Goal: Check status: Check status

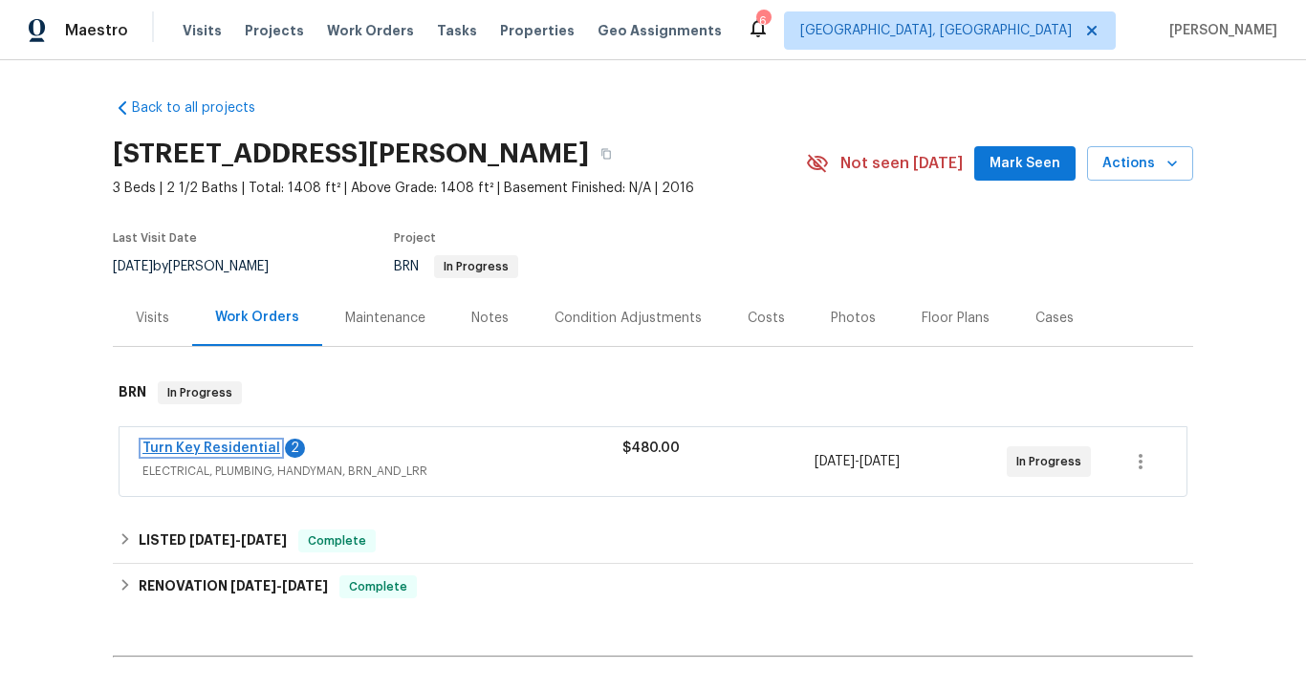
click at [192, 445] on link "Turn Key Residential" at bounding box center [211, 448] width 138 height 13
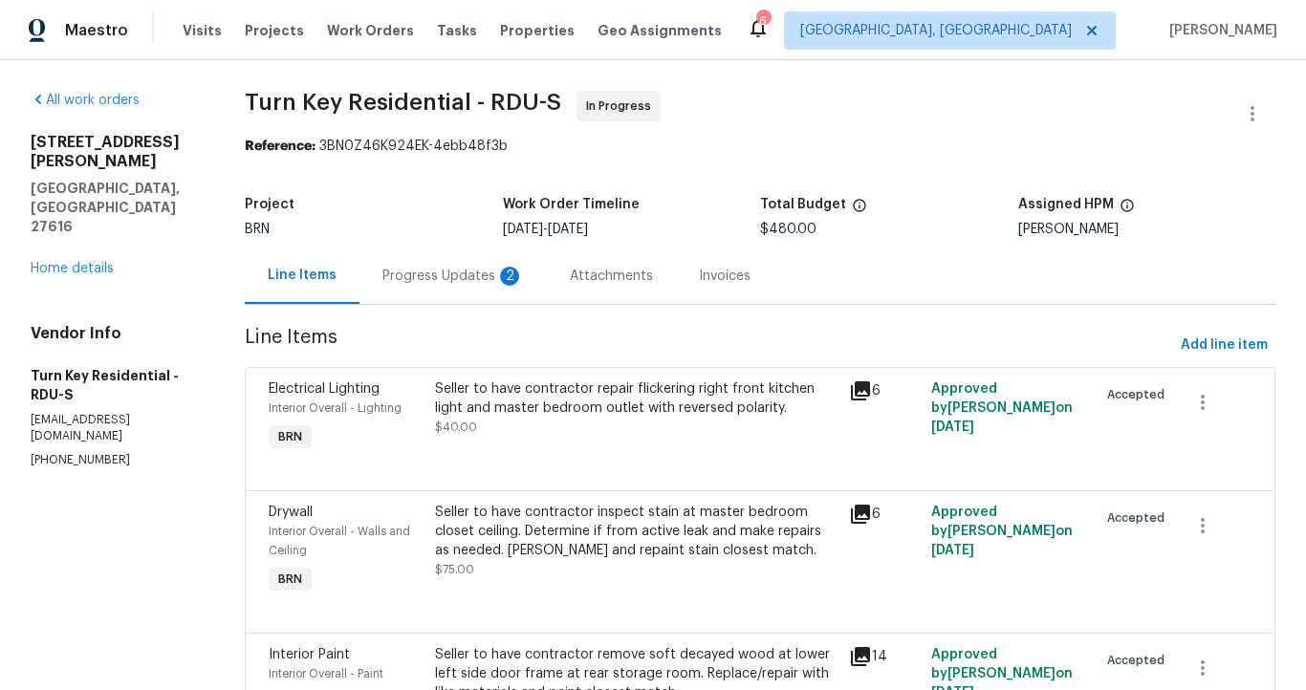
click at [455, 271] on div "Progress Updates 2" at bounding box center [452, 276] width 141 height 19
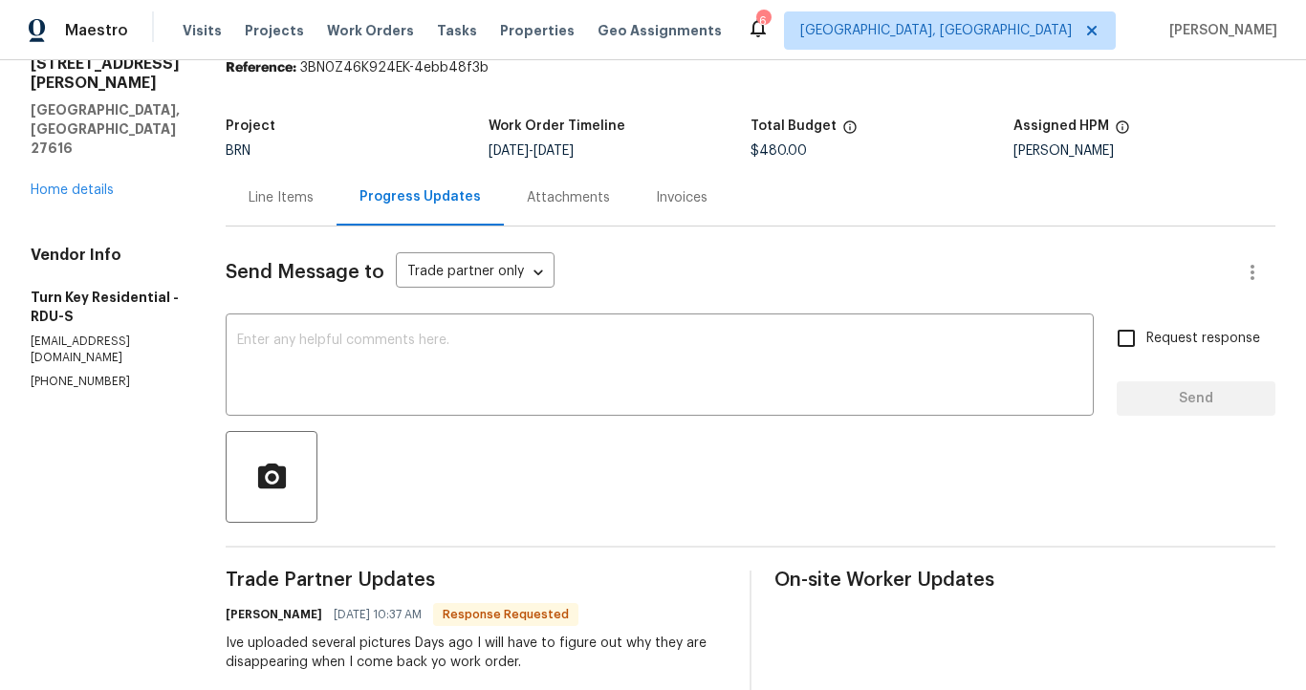
scroll to position [77, 0]
click at [314, 192] on div "Line Items" at bounding box center [281, 198] width 65 height 19
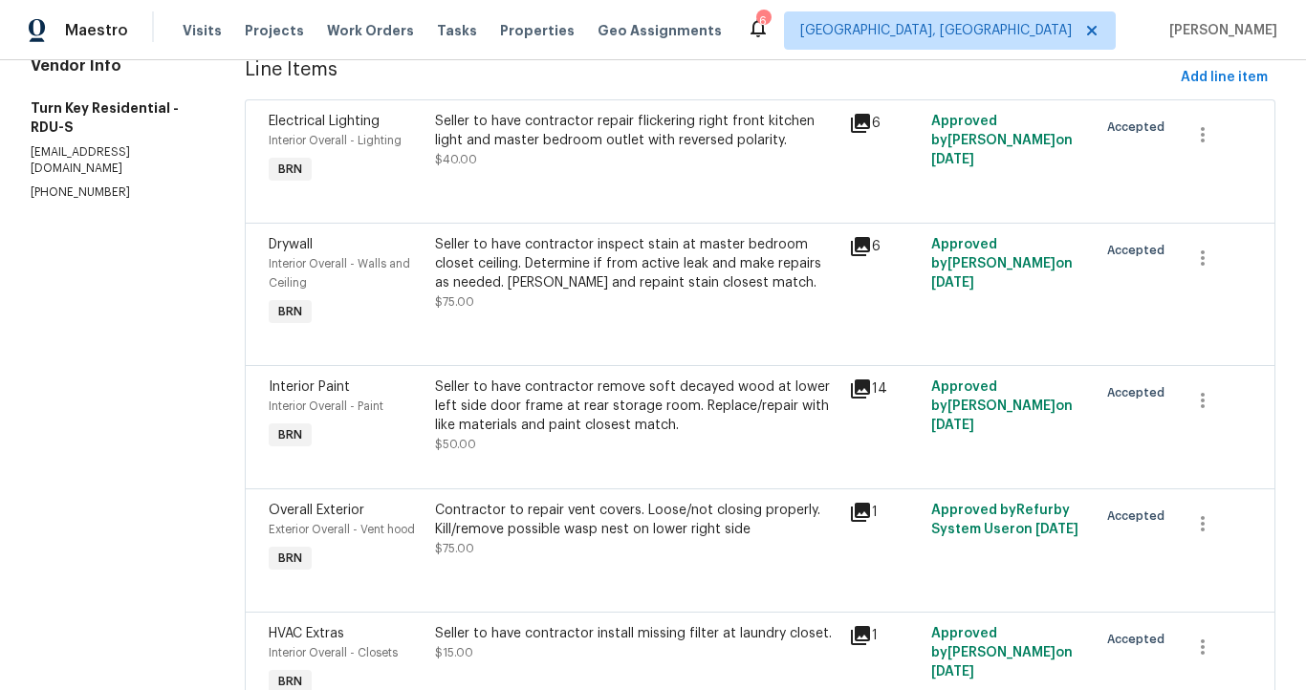
scroll to position [306, 0]
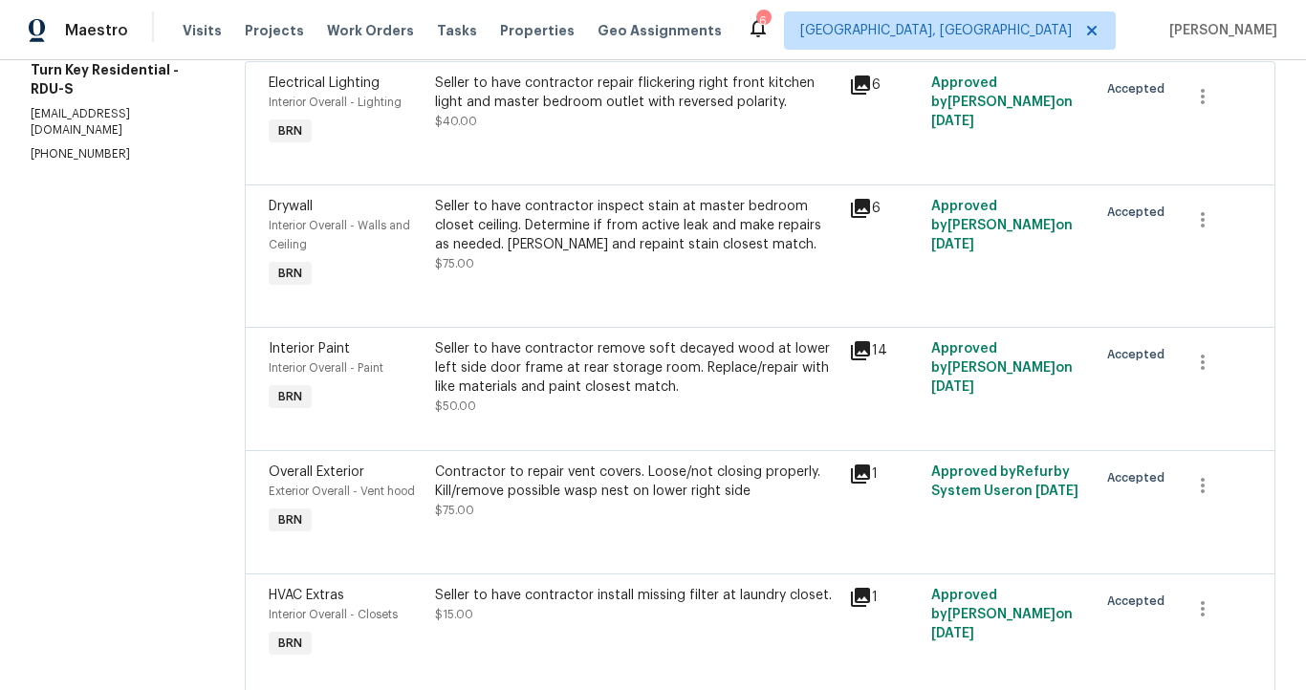
click at [867, 475] on icon at bounding box center [860, 474] width 19 height 19
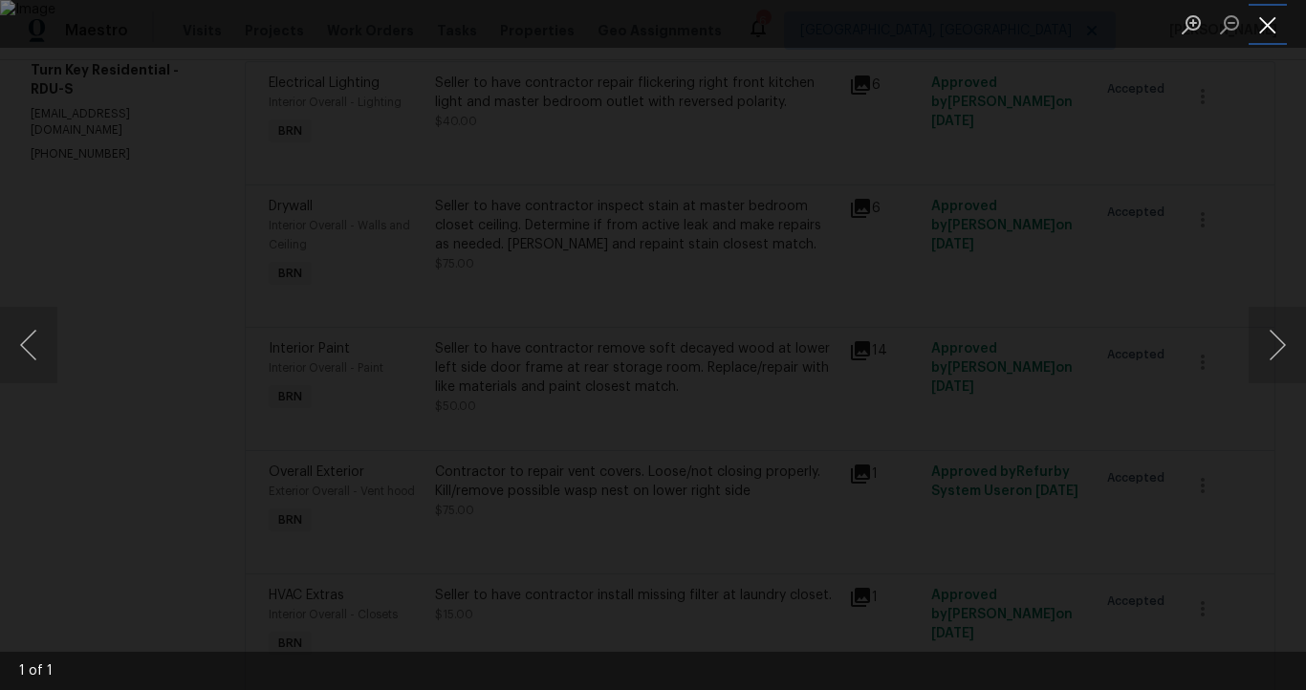
click at [1272, 36] on button "Close lightbox" at bounding box center [1267, 24] width 38 height 33
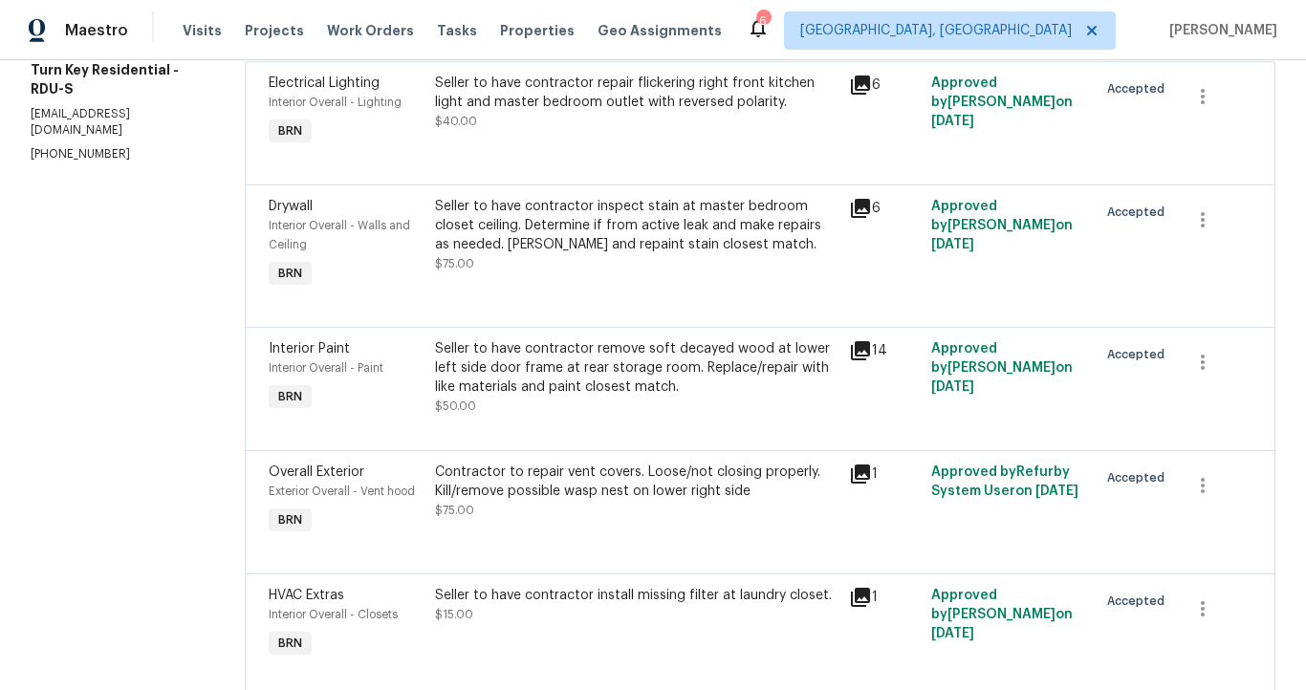
scroll to position [0, 0]
